Goal: Transaction & Acquisition: Purchase product/service

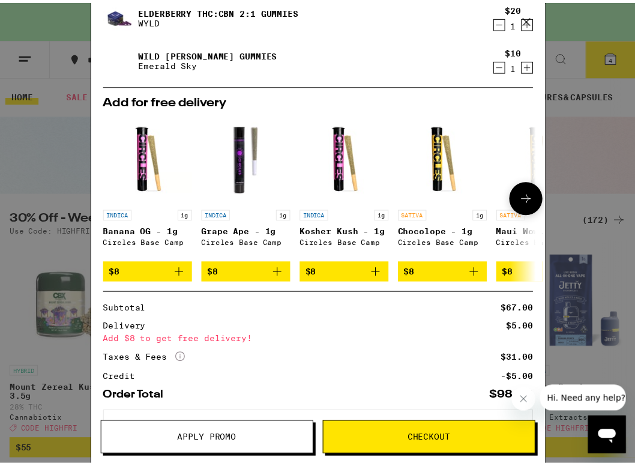
scroll to position [233, 0]
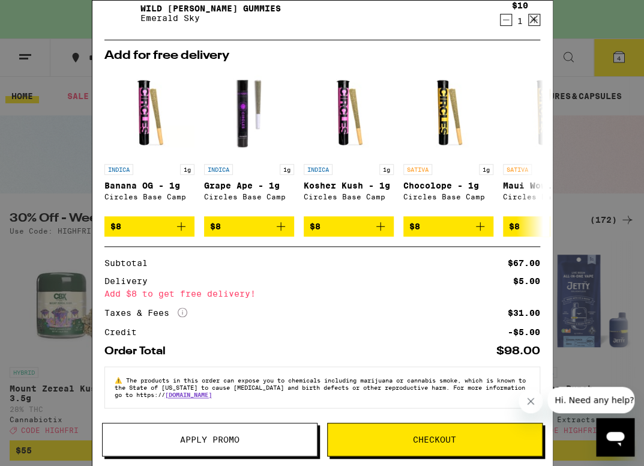
click at [533, 23] on icon at bounding box center [534, 19] width 18 height 18
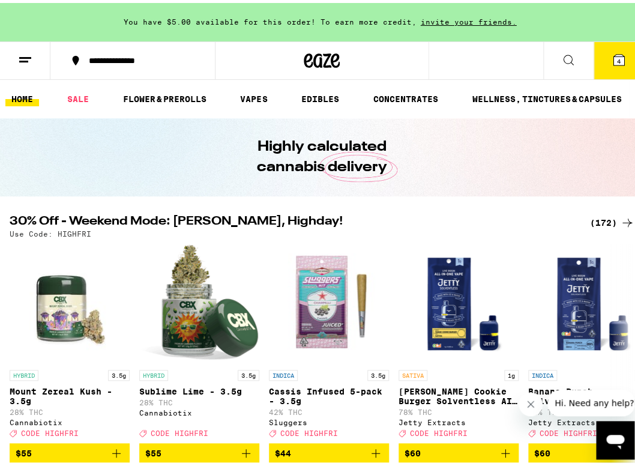
click at [622, 59] on button "4" at bounding box center [619, 57] width 50 height 37
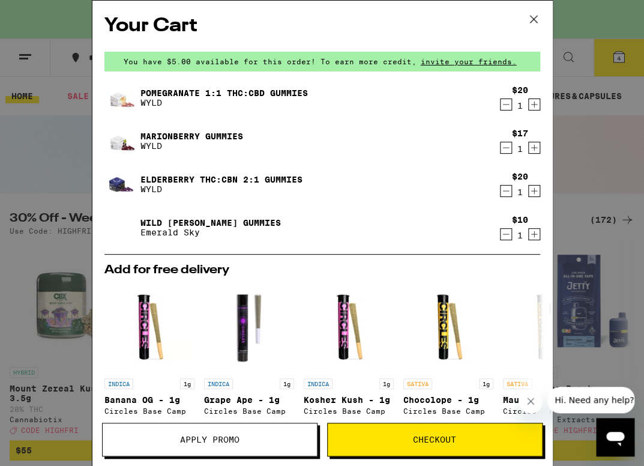
click at [501, 237] on icon "Decrement" at bounding box center [506, 234] width 11 height 14
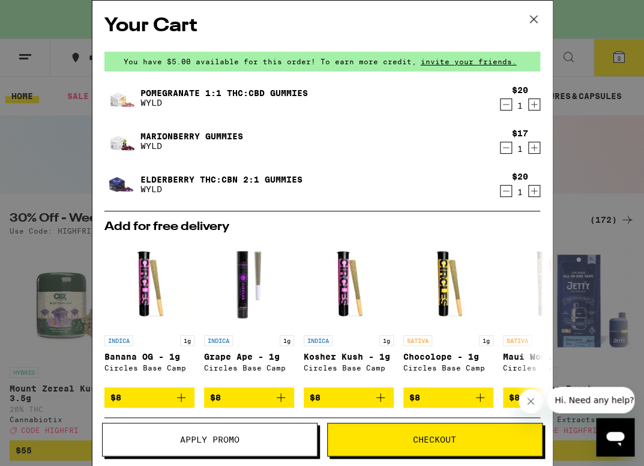
click at [40, 144] on div "Your Cart You have $5.00 available for this order! To earn more credit, invite …" at bounding box center [322, 233] width 644 height 466
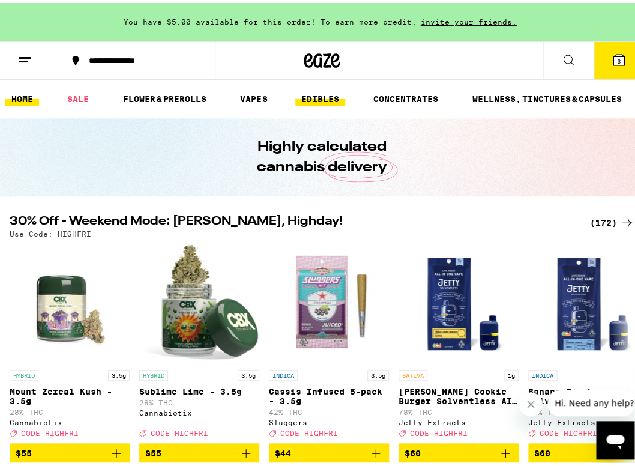
click at [320, 100] on link "EDIBLES" at bounding box center [320, 96] width 50 height 14
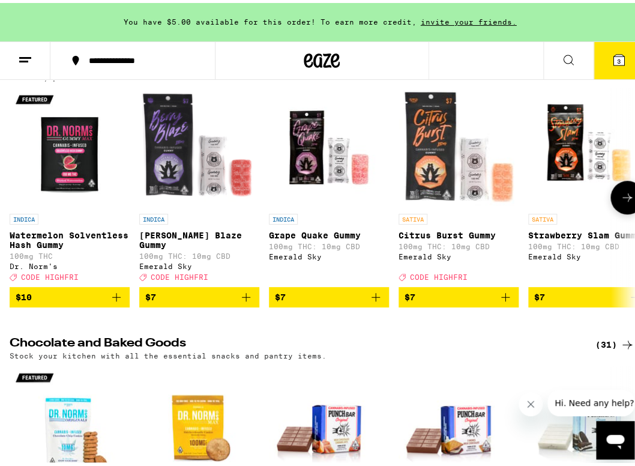
scroll to position [67, 0]
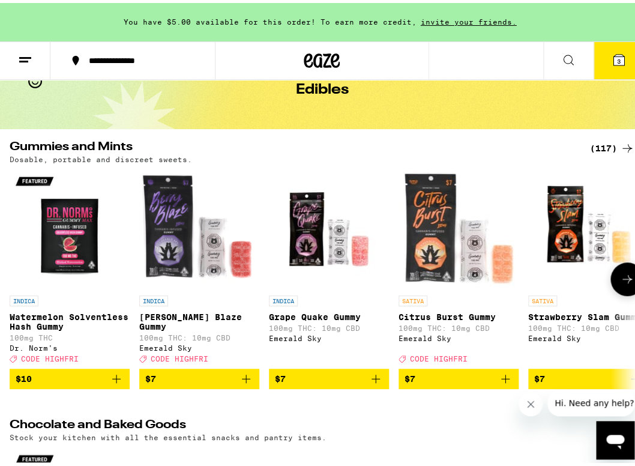
click at [623, 280] on icon at bounding box center [628, 276] width 10 height 8
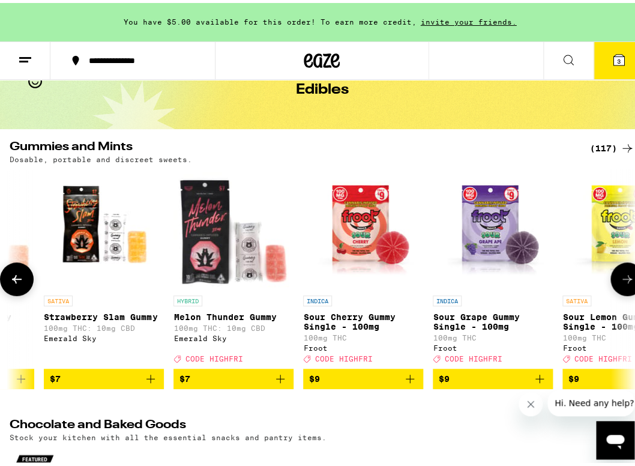
scroll to position [0, 485]
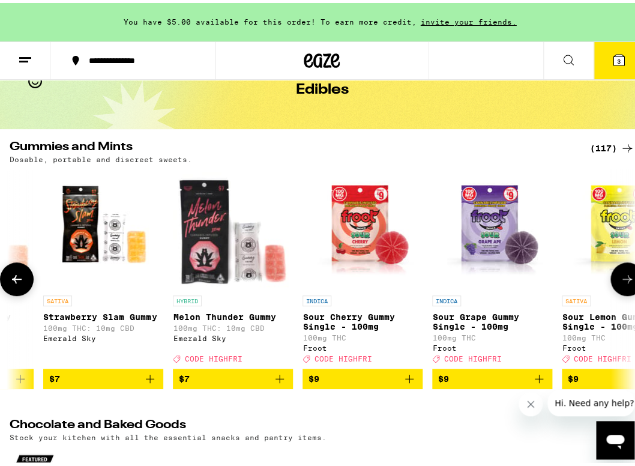
click at [623, 280] on icon at bounding box center [628, 276] width 10 height 8
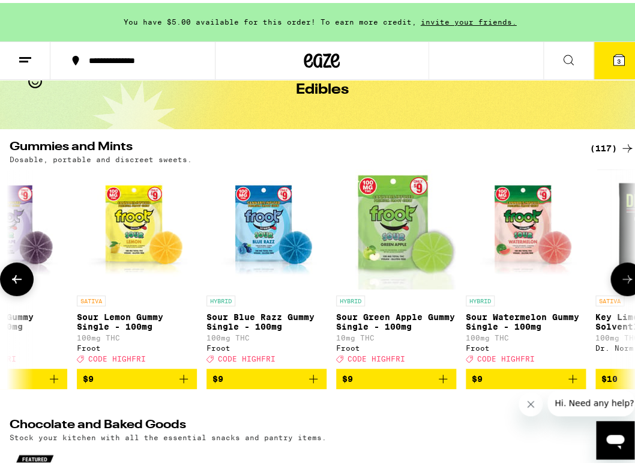
click at [623, 280] on icon at bounding box center [628, 276] width 10 height 8
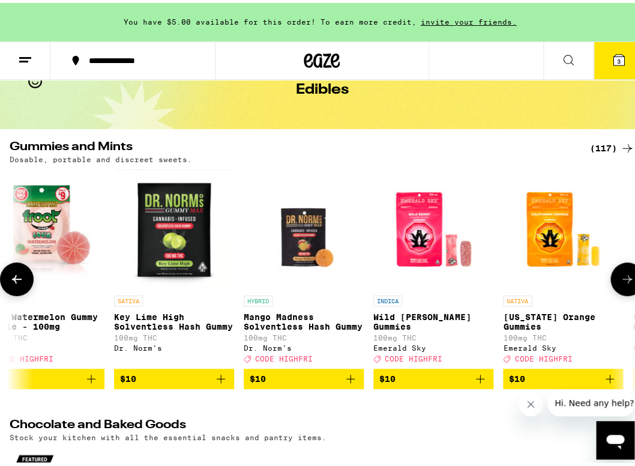
scroll to position [0, 1456]
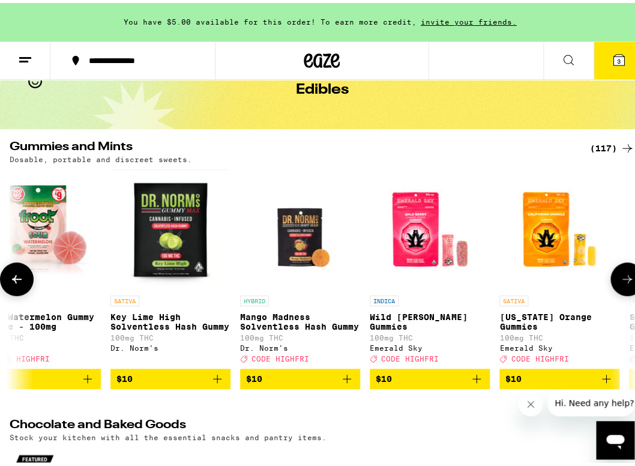
click at [623, 280] on icon at bounding box center [628, 276] width 10 height 8
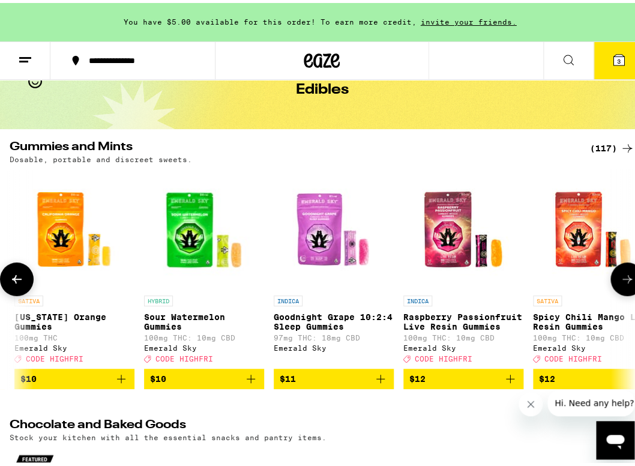
click at [623, 280] on icon at bounding box center [628, 276] width 10 height 8
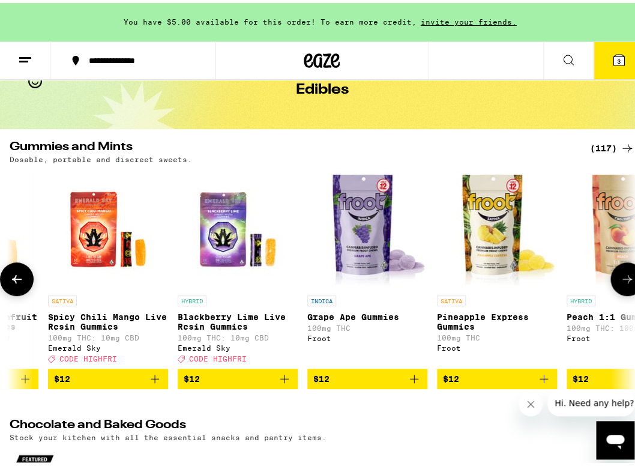
click at [623, 280] on icon at bounding box center [628, 276] width 10 height 8
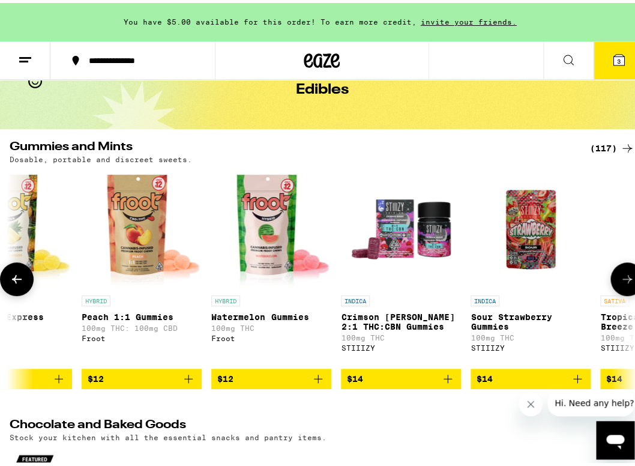
click at [623, 280] on icon at bounding box center [628, 276] width 10 height 8
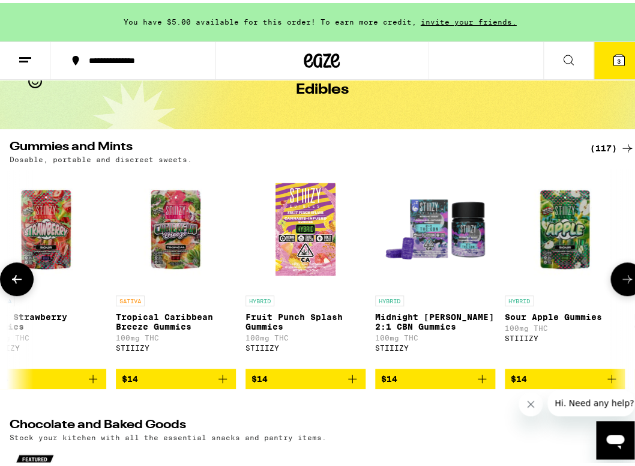
scroll to position [0, 3397]
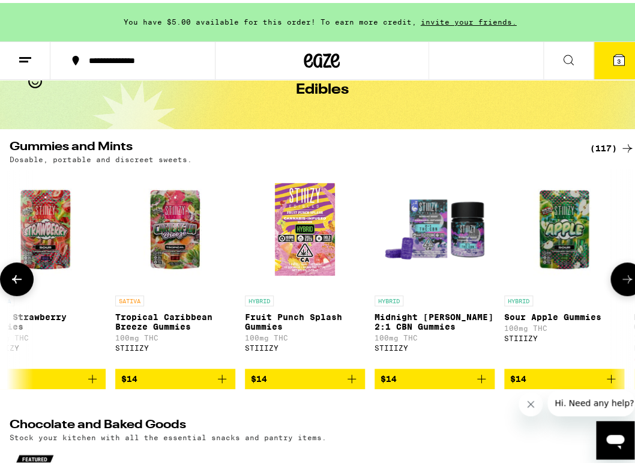
click at [623, 280] on icon at bounding box center [628, 276] width 10 height 8
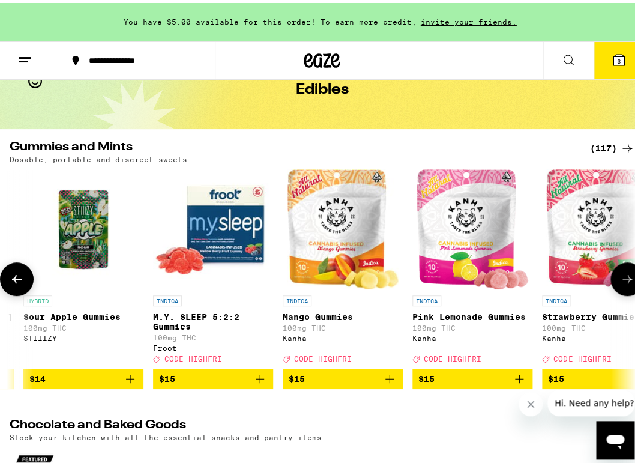
scroll to position [0, 3882]
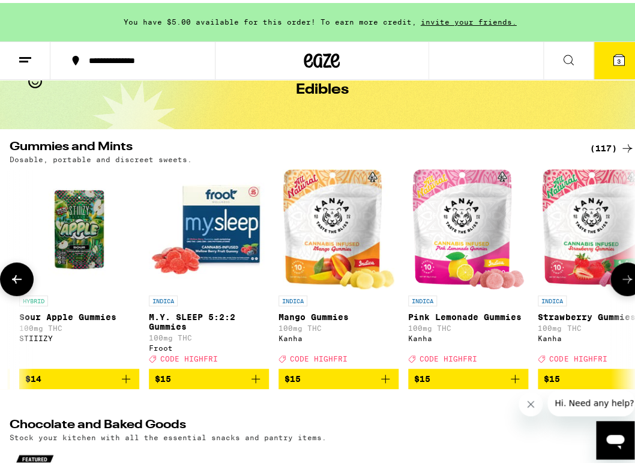
click at [623, 280] on icon at bounding box center [628, 276] width 10 height 8
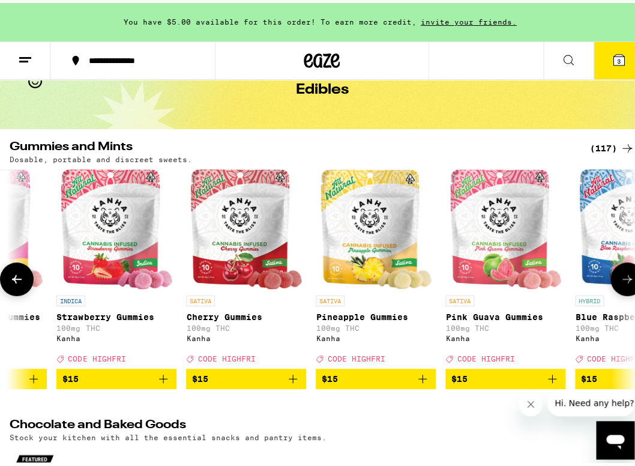
scroll to position [0, 4368]
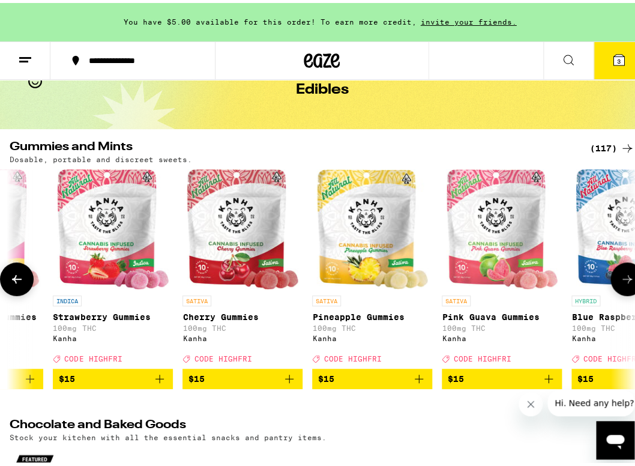
click at [623, 280] on icon at bounding box center [628, 276] width 10 height 8
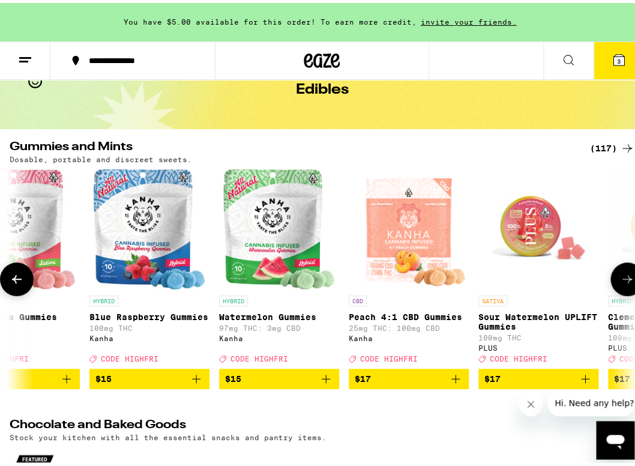
scroll to position [0, 4853]
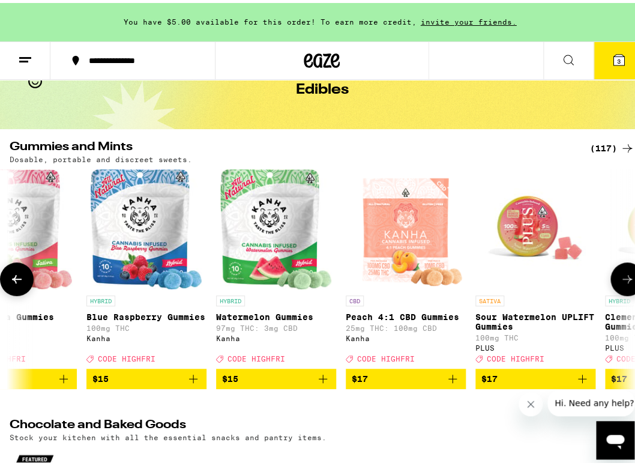
click at [623, 280] on icon at bounding box center [628, 276] width 10 height 8
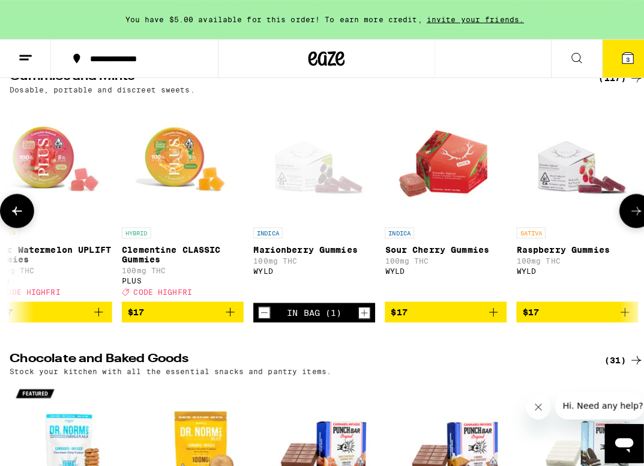
scroll to position [154, 0]
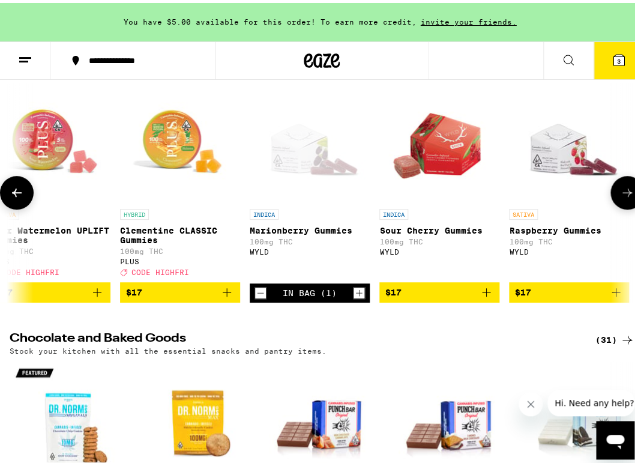
click at [575, 297] on span "$17" at bounding box center [569, 289] width 108 height 14
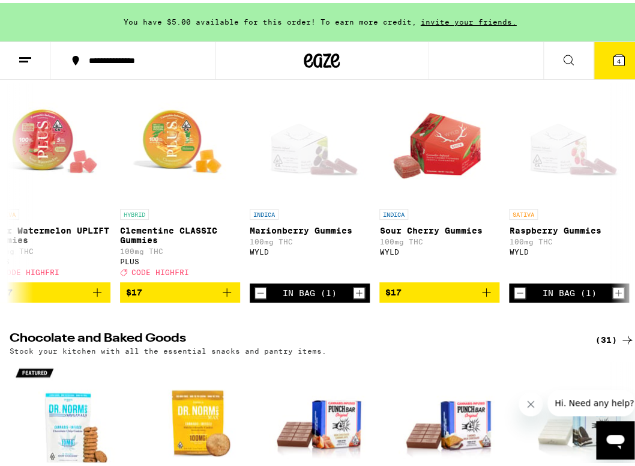
click at [621, 58] on button "4" at bounding box center [619, 57] width 50 height 37
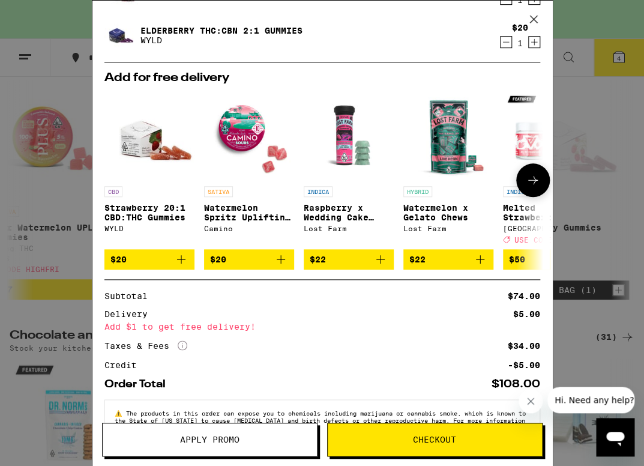
scroll to position [246, 0]
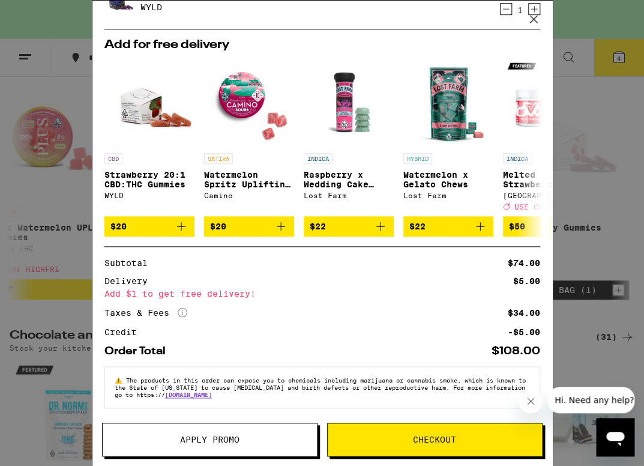
click at [542, 14] on icon at bounding box center [534, 19] width 18 height 18
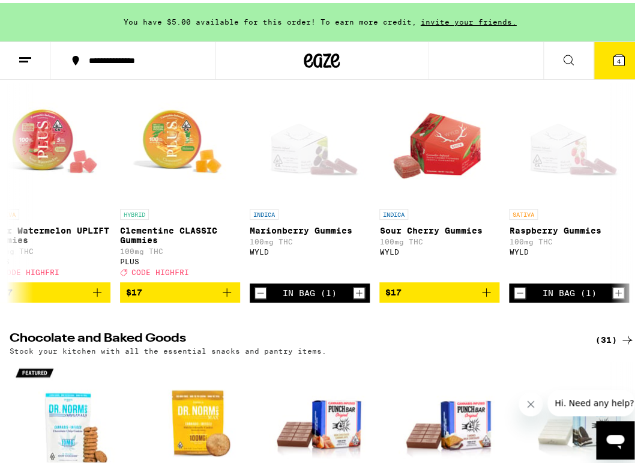
click at [614, 53] on icon at bounding box center [619, 57] width 11 height 11
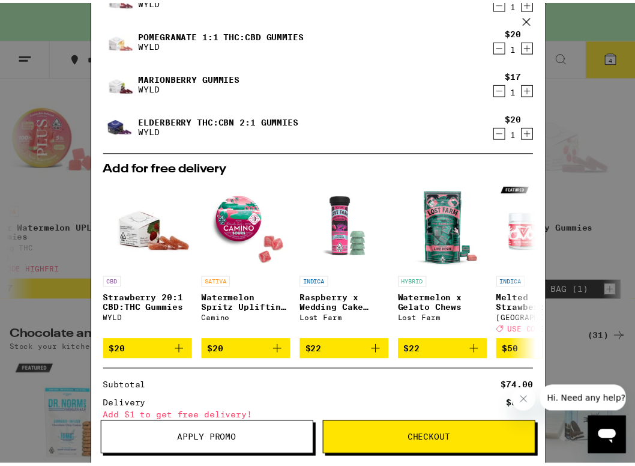
scroll to position [111, 0]
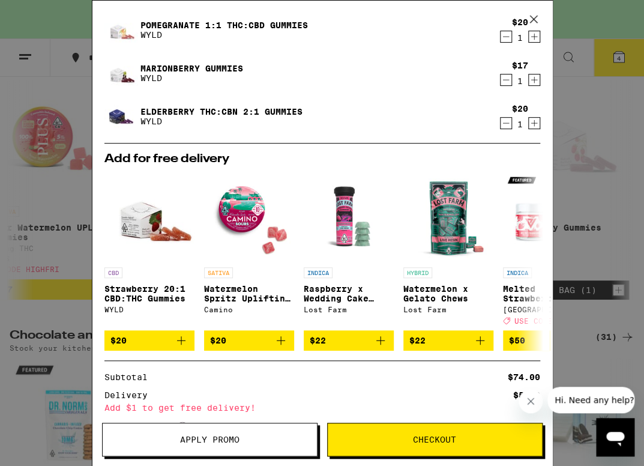
click at [536, 22] on icon at bounding box center [533, 19] width 7 height 7
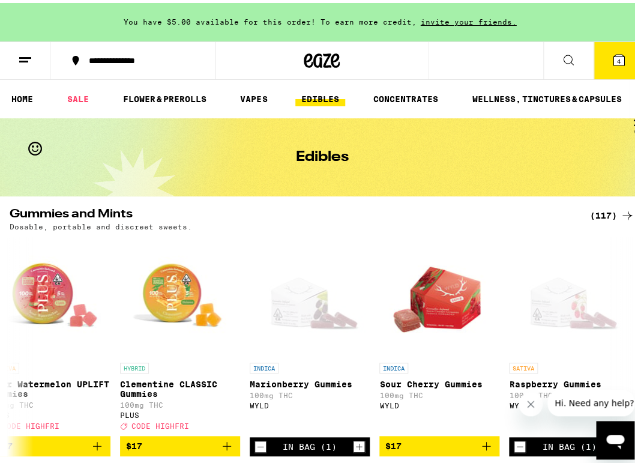
click at [590, 214] on div "(117)" at bounding box center [612, 212] width 44 height 14
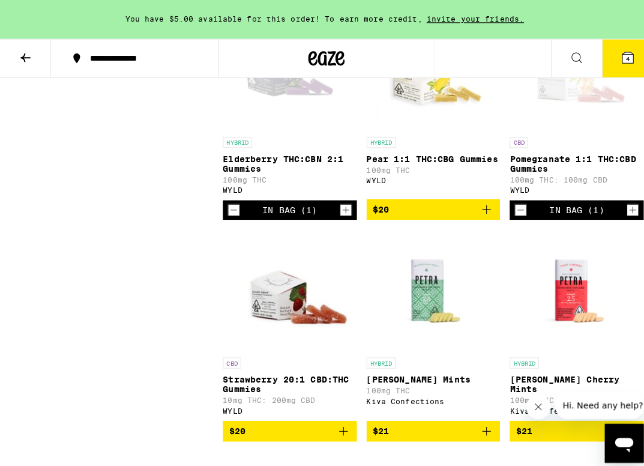
scroll to position [5934, 0]
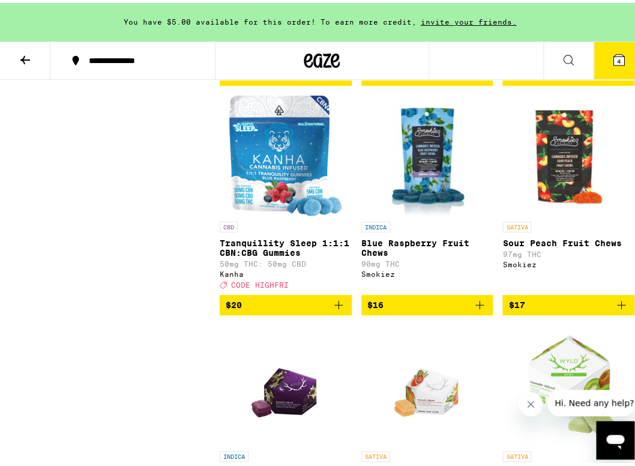
click at [594, 68] on button "4" at bounding box center [619, 57] width 50 height 37
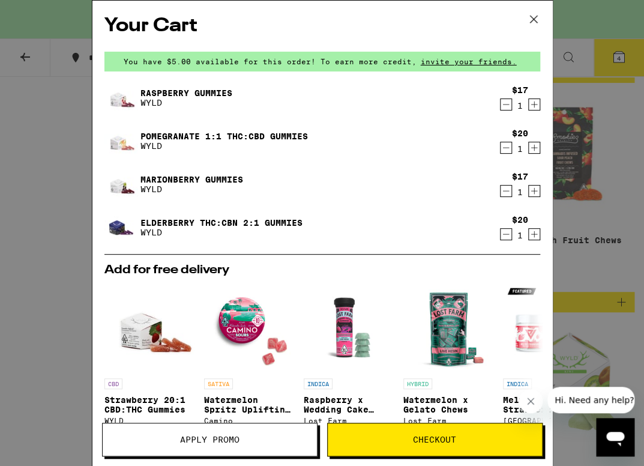
click at [502, 148] on icon "Decrement" at bounding box center [506, 148] width 11 height 14
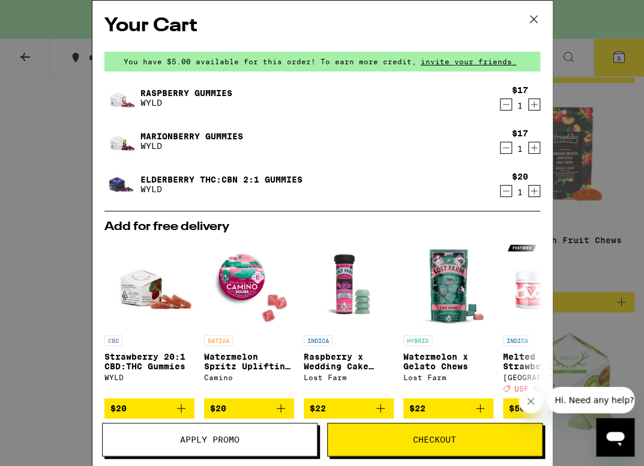
click at [536, 23] on icon at bounding box center [534, 19] width 18 height 18
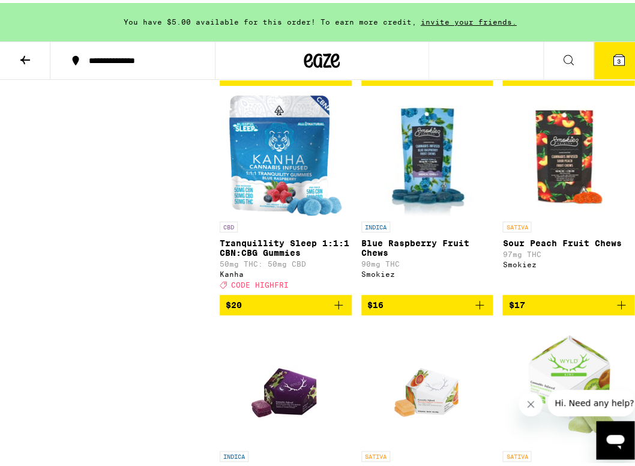
click at [624, 62] on button "3" at bounding box center [619, 57] width 50 height 37
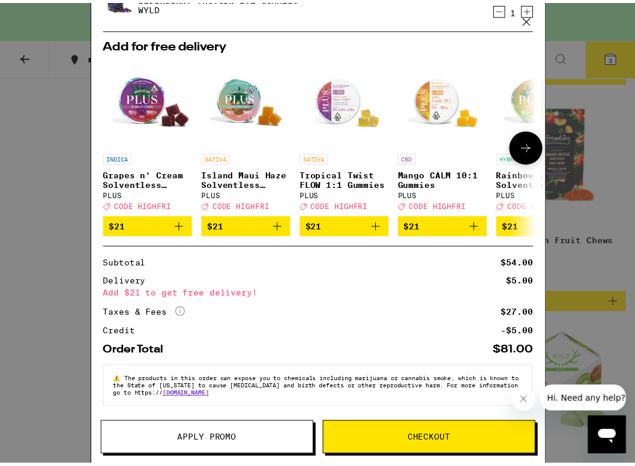
scroll to position [202, 0]
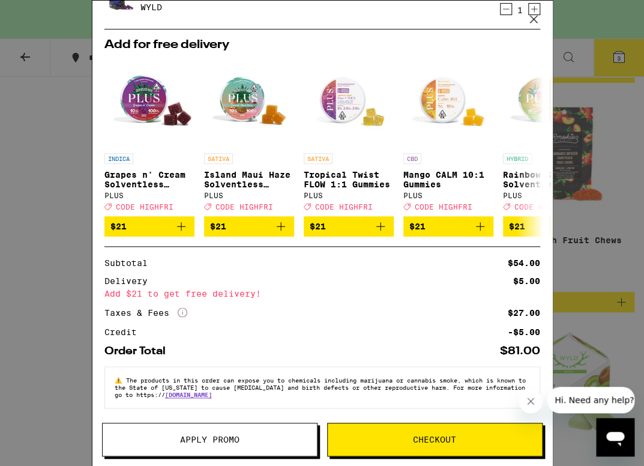
click at [542, 19] on icon at bounding box center [534, 19] width 18 height 18
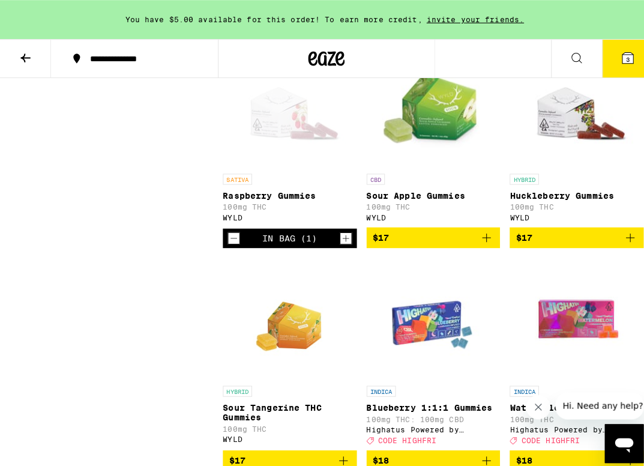
scroll to position [3541, 0]
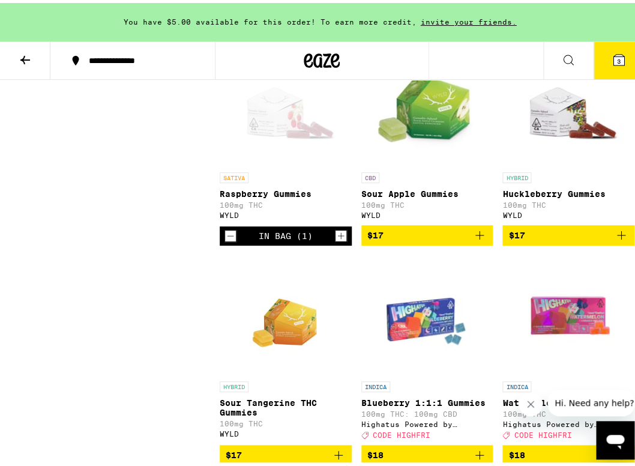
click at [474, 240] on icon "Add to bag" at bounding box center [480, 232] width 14 height 14
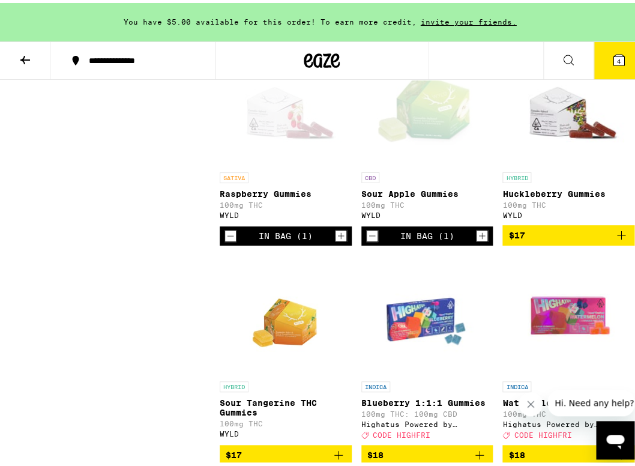
click at [614, 53] on icon at bounding box center [619, 57] width 11 height 11
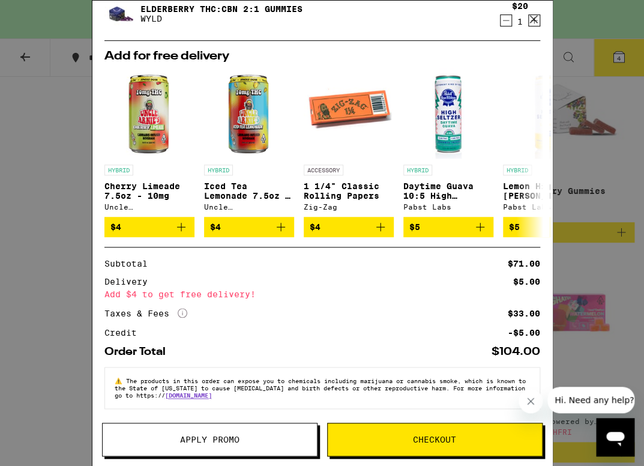
scroll to position [233, 0]
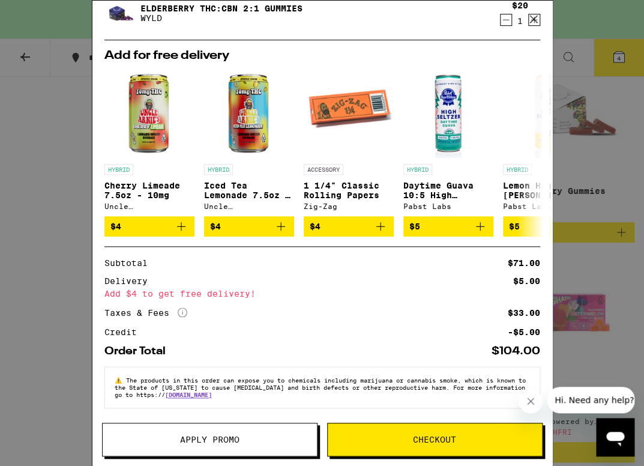
click at [413, 448] on button "Checkout" at bounding box center [435, 440] width 216 height 34
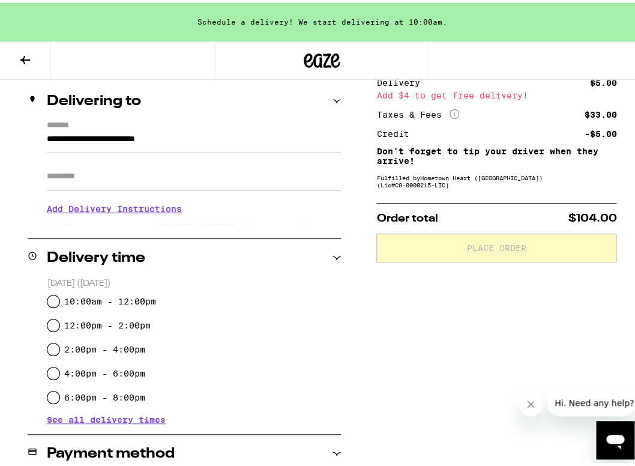
scroll to position [154, 0]
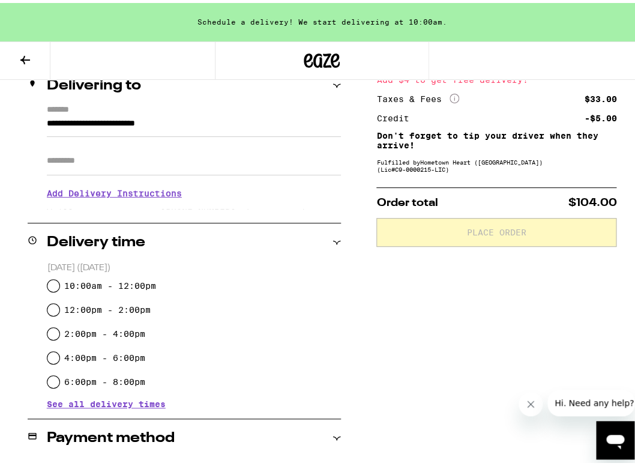
click at [127, 310] on label "12:00pm - 2:00pm" at bounding box center [107, 307] width 86 height 10
click at [59, 310] on input "12:00pm - 2:00pm" at bounding box center [53, 307] width 12 height 12
radio input "true"
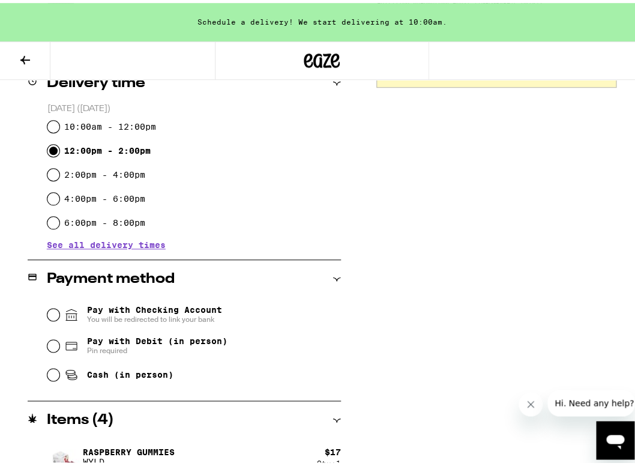
scroll to position [327, 0]
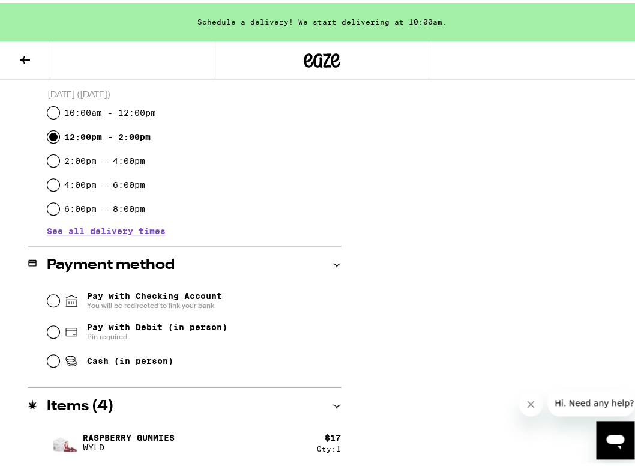
click at [138, 359] on span "Cash (in person)" at bounding box center [130, 358] width 86 height 10
click at [59, 359] on input "Cash (in person)" at bounding box center [53, 358] width 12 height 12
radio input "true"
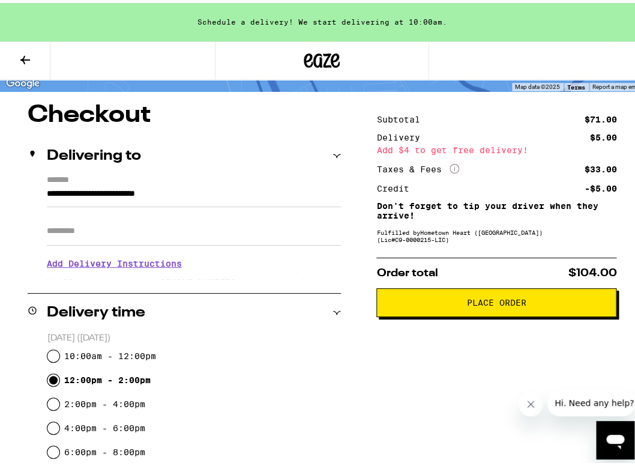
scroll to position [96, 0]
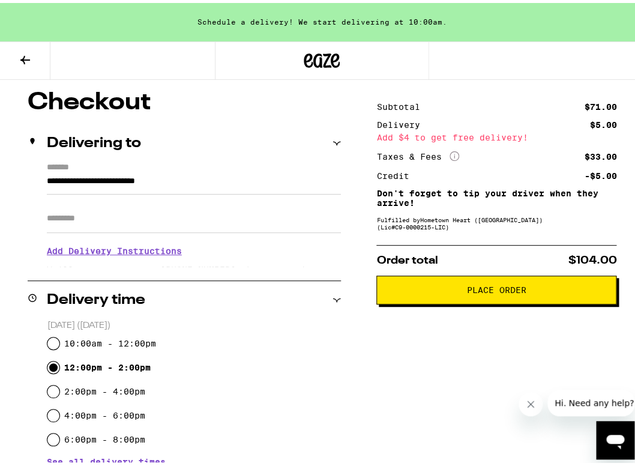
click at [431, 301] on button "Place Order" at bounding box center [497, 287] width 240 height 29
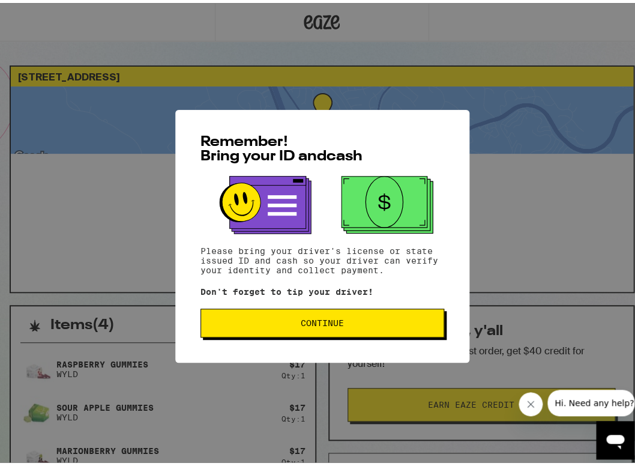
click at [336, 329] on button "Continue" at bounding box center [323, 320] width 244 height 29
